Goal: Check status: Check status

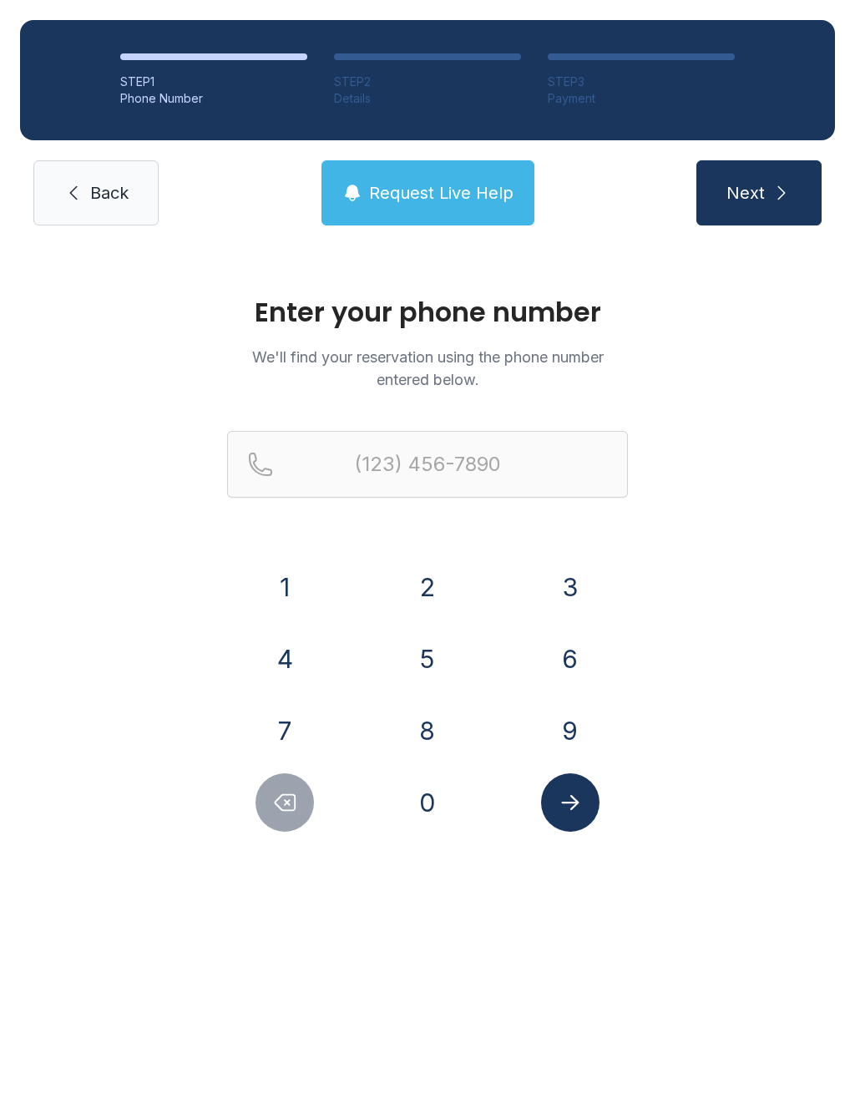
click at [573, 579] on button "3" at bounding box center [570, 587] width 58 height 58
click at [440, 808] on button "0" at bounding box center [427, 802] width 58 height 58
click at [560, 598] on button "3" at bounding box center [570, 587] width 58 height 58
click at [294, 725] on button "7" at bounding box center [284, 730] width 58 height 58
click at [427, 589] on button "2" at bounding box center [427, 587] width 58 height 58
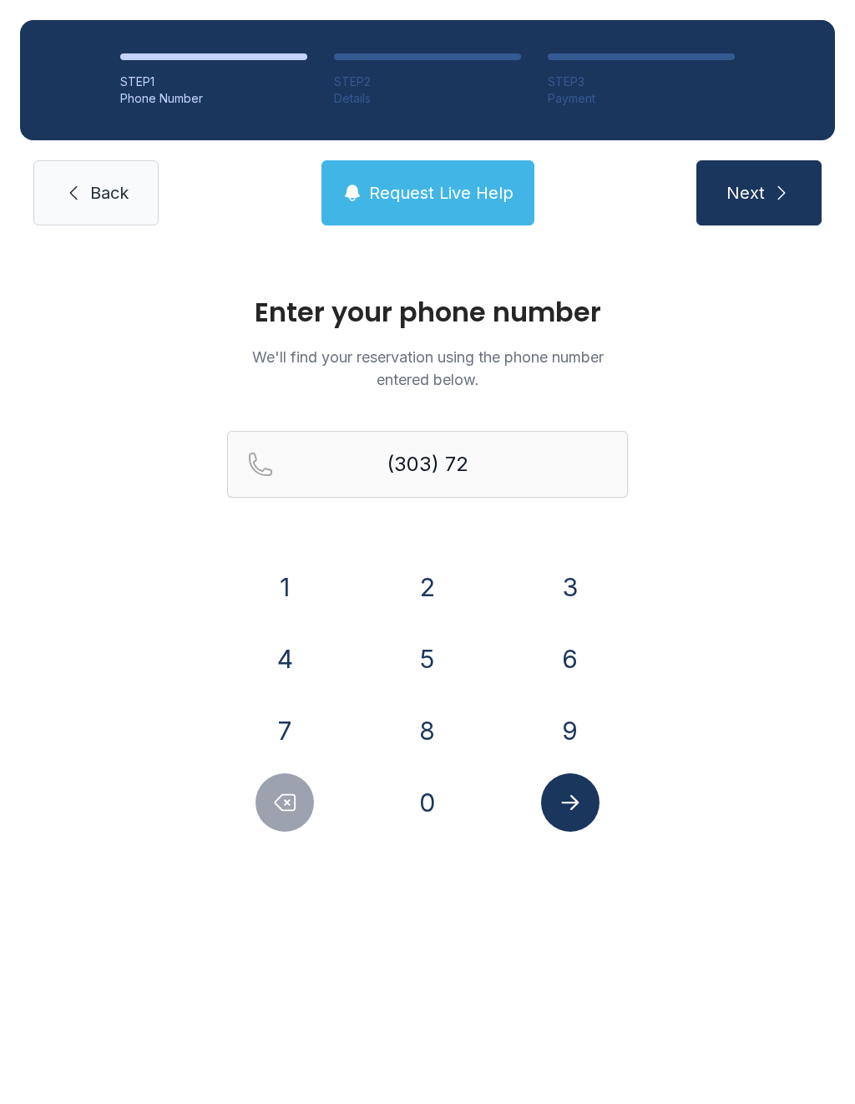
click at [431, 660] on button "5" at bounding box center [427, 658] width 58 height 58
click at [574, 588] on button "3" at bounding box center [570, 587] width 58 height 58
click at [567, 735] on button "9" at bounding box center [570, 730] width 58 height 58
click at [580, 599] on button "3" at bounding box center [570, 587] width 58 height 58
click at [577, 673] on button "6" at bounding box center [570, 658] width 58 height 58
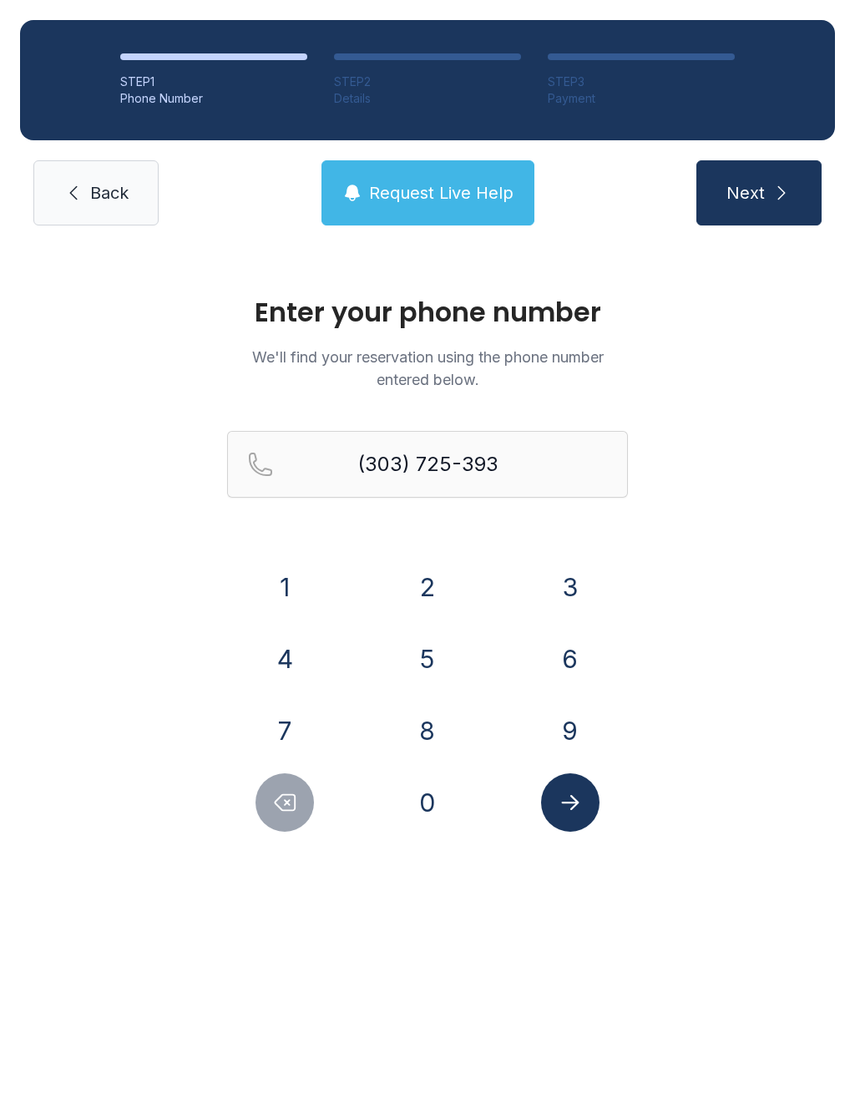
type input "[PHONE_NUMBER]"
click at [571, 808] on icon "Submit lookup form" at bounding box center [570, 802] width 18 height 15
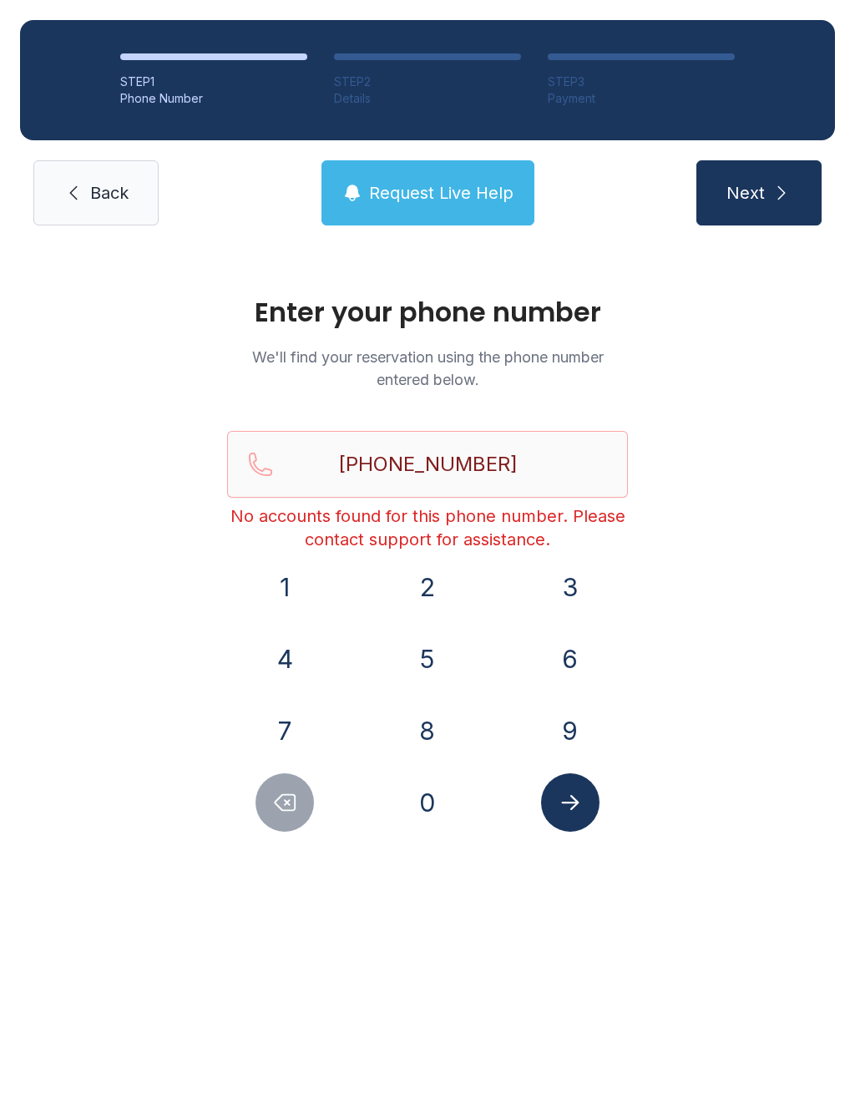
click at [82, 205] on link "Back" at bounding box center [95, 192] width 125 height 65
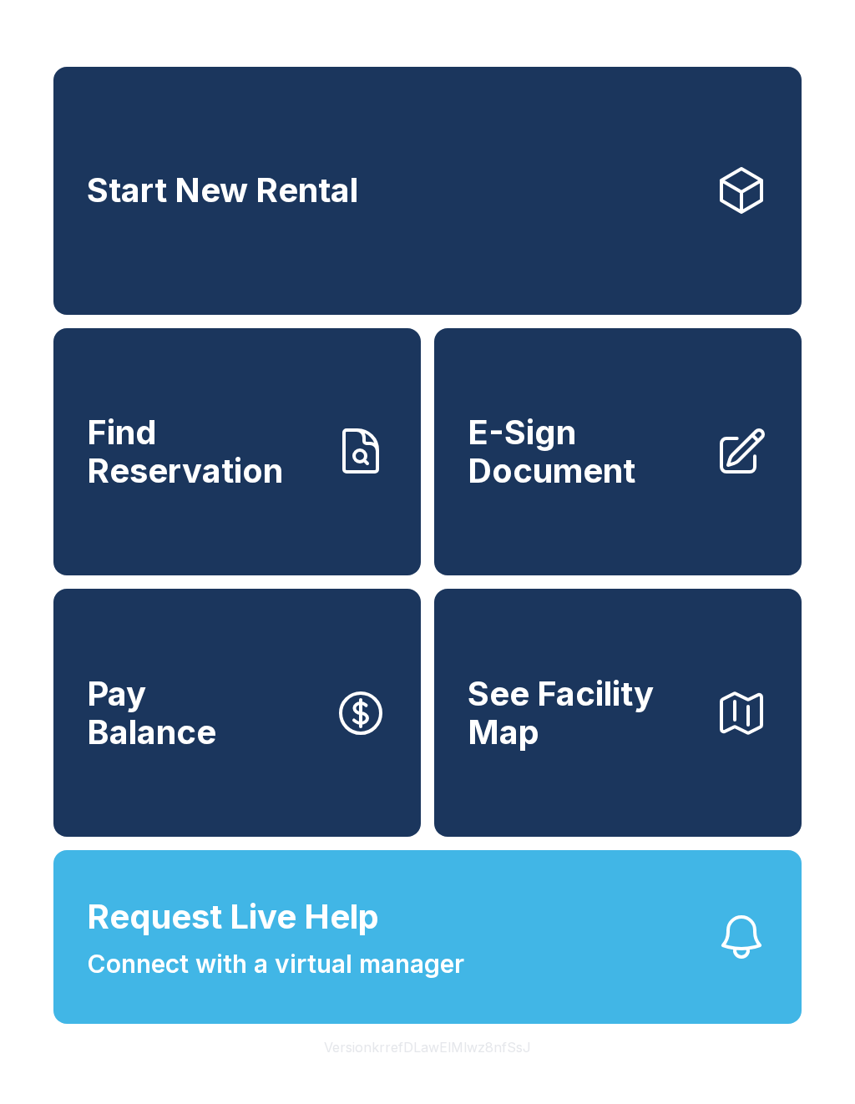
click at [495, 993] on button "Request Live Help Connect with a virtual manager" at bounding box center [427, 937] width 748 height 174
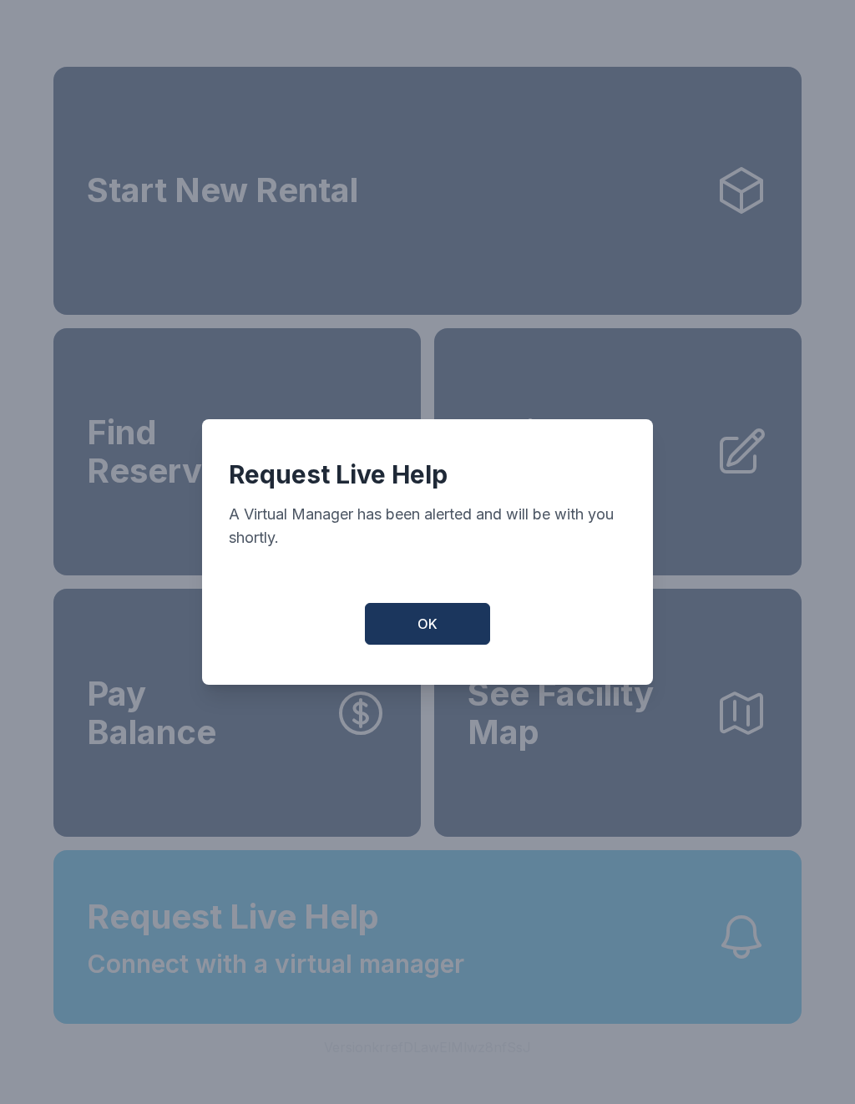
click at [455, 634] on button "OK" at bounding box center [427, 624] width 125 height 42
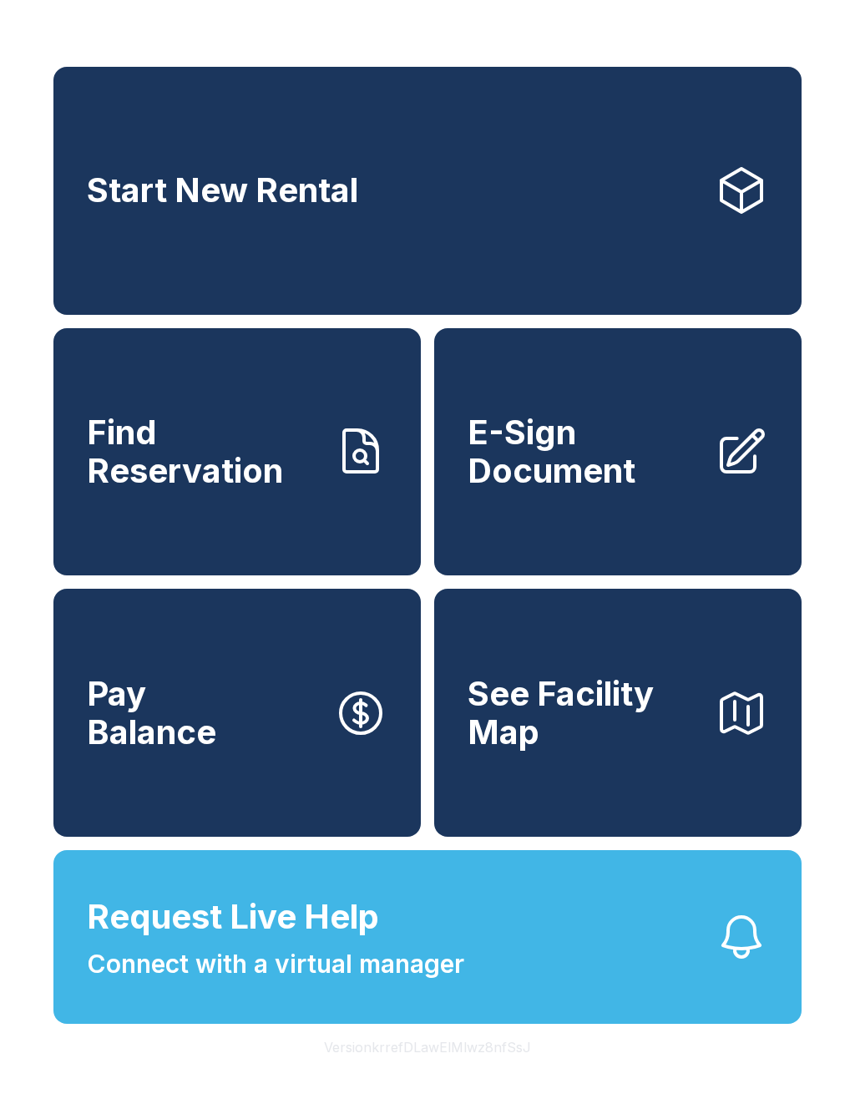
click at [255, 942] on span "Request Live Help" at bounding box center [233, 917] width 292 height 50
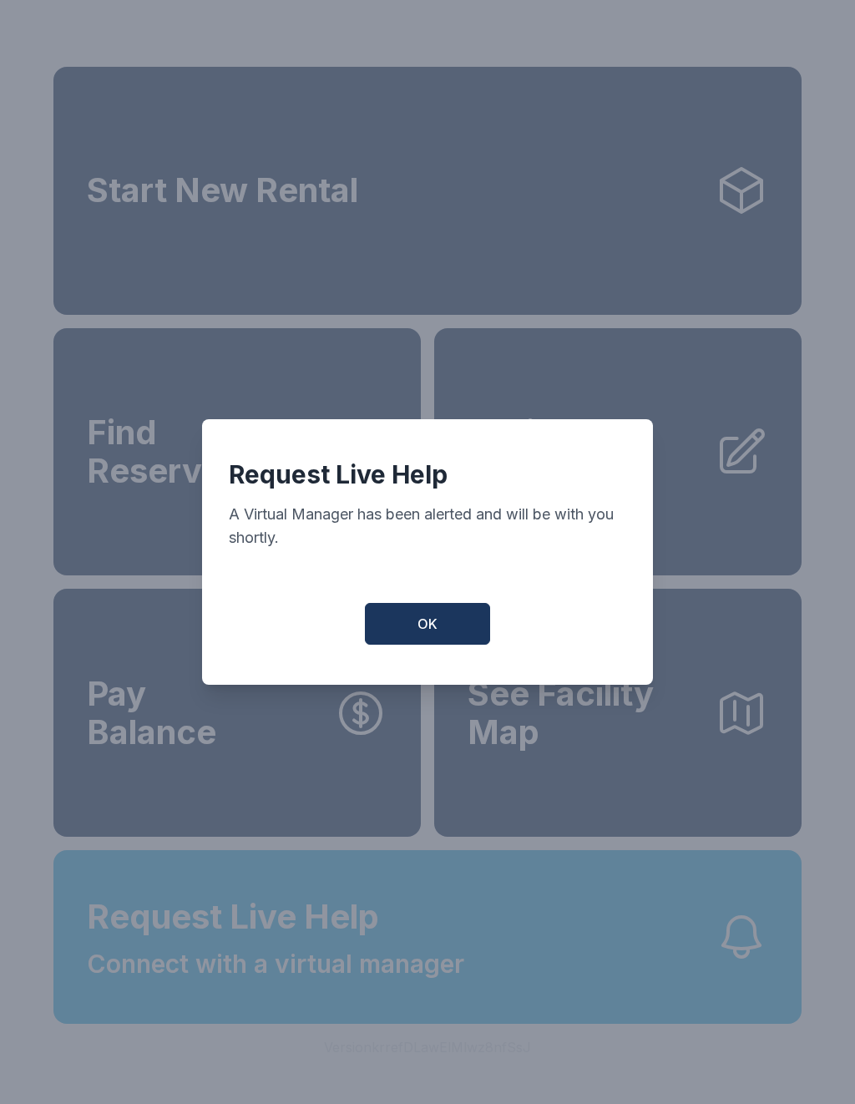
click at [440, 617] on button "OK" at bounding box center [427, 624] width 125 height 42
